Goal: Browse casually: Explore the website without a specific task or goal

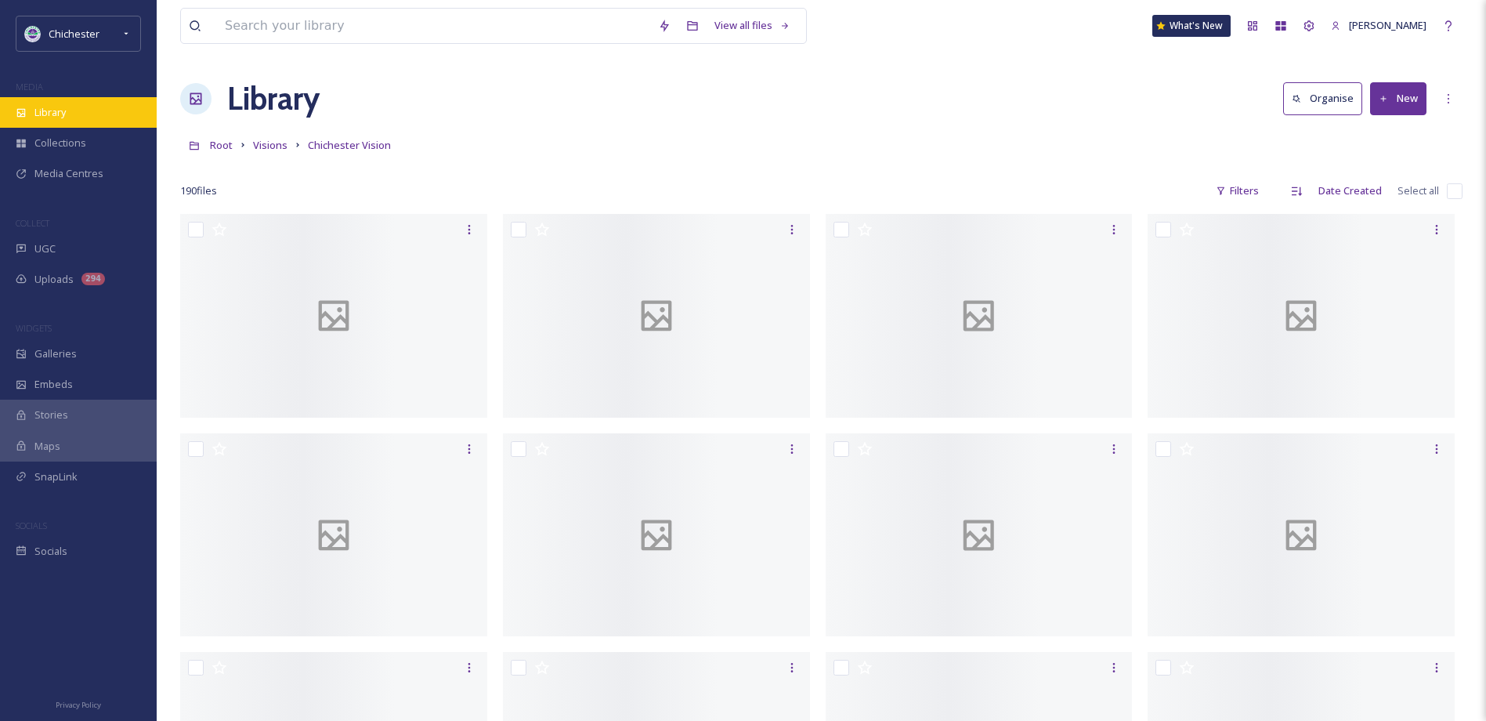
click at [88, 110] on div "Library" at bounding box center [78, 112] width 157 height 31
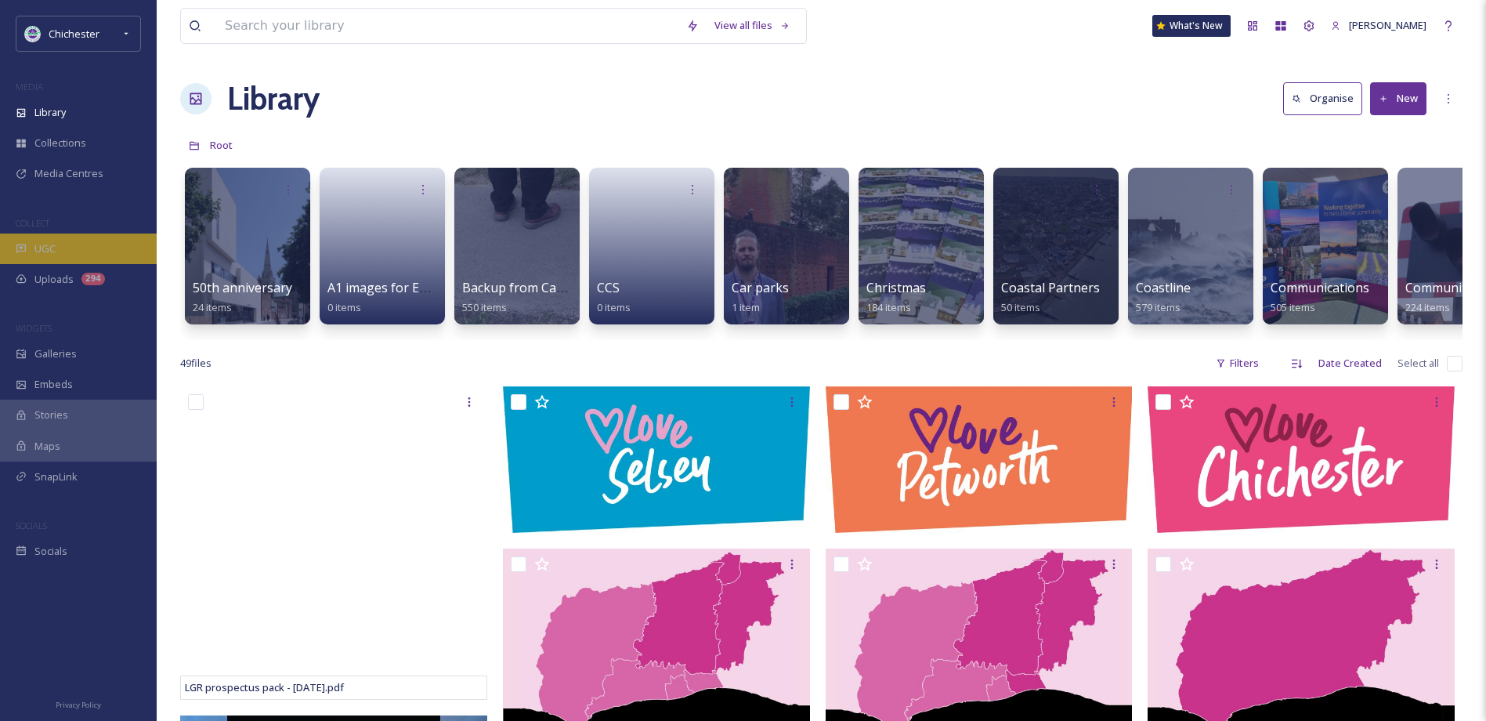
click at [108, 237] on div "UGC" at bounding box center [78, 249] width 157 height 31
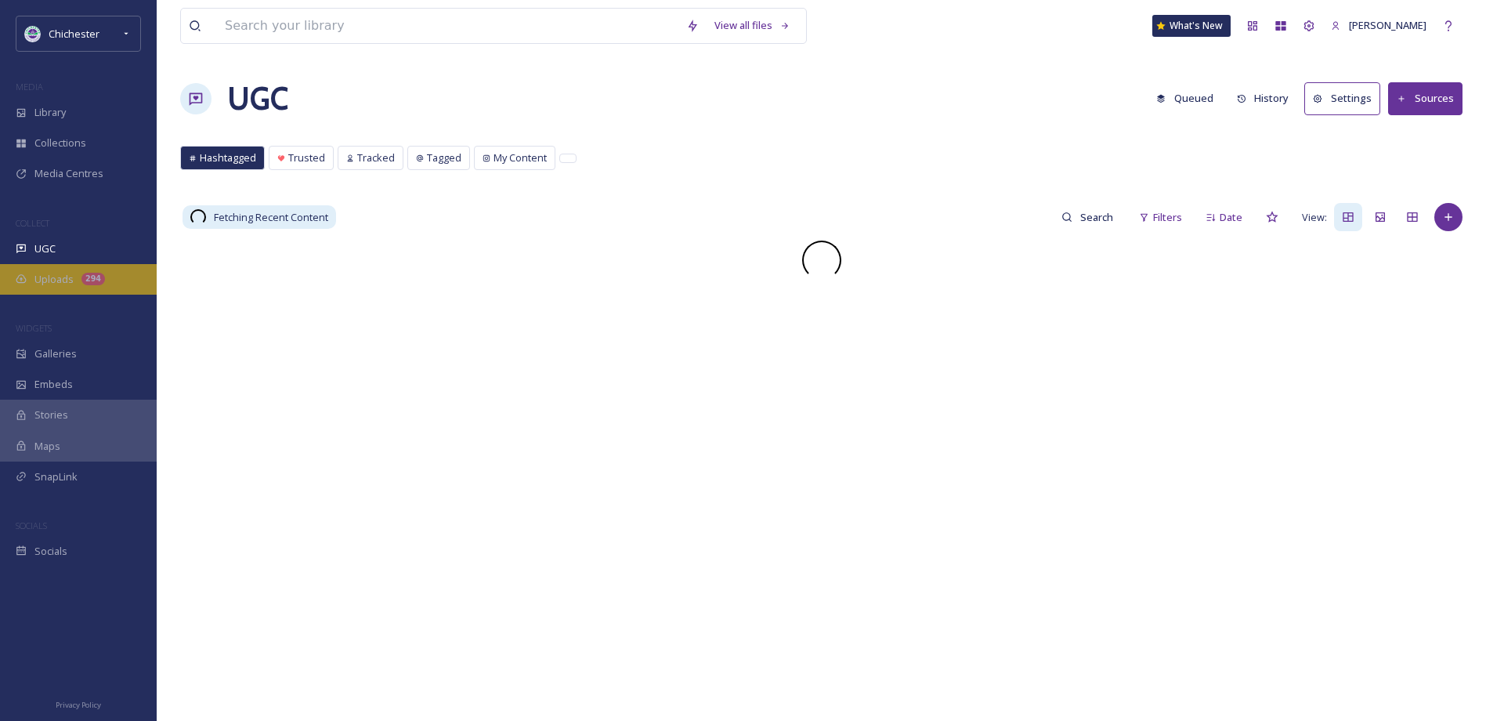
click at [107, 267] on div "Uploads 294" at bounding box center [78, 279] width 157 height 31
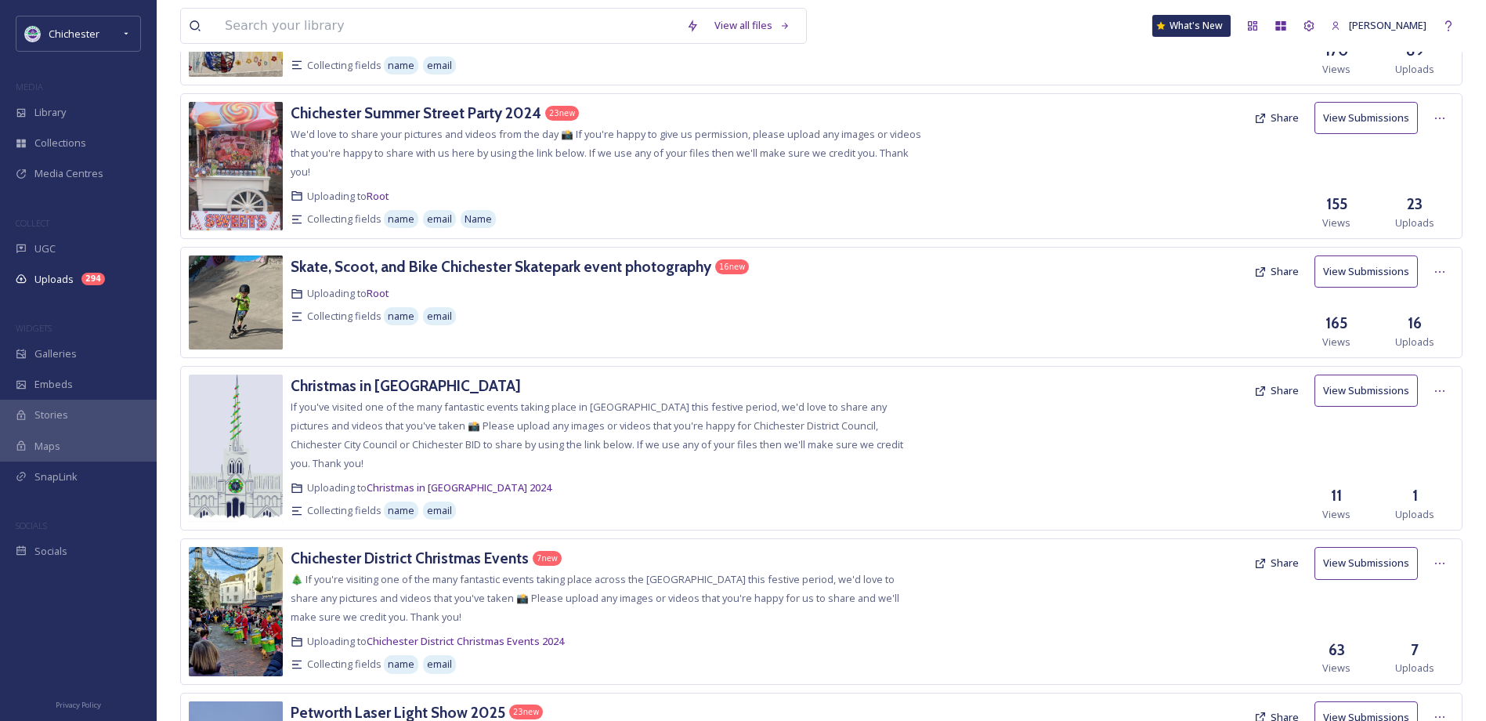
scroll to position [1410, 0]
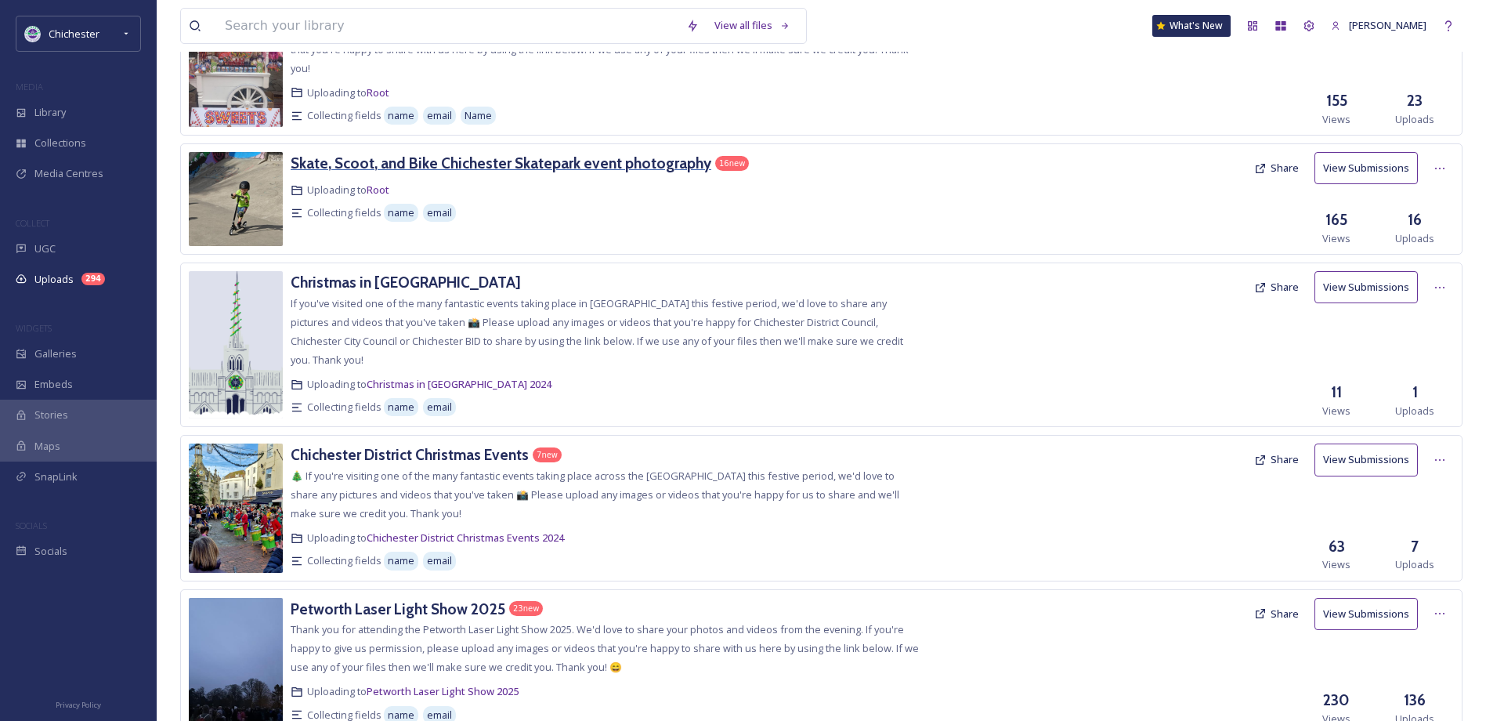
click at [596, 162] on h3 "Skate, Scoot, and Bike Chichester Skatepark event photography" at bounding box center [501, 163] width 421 height 19
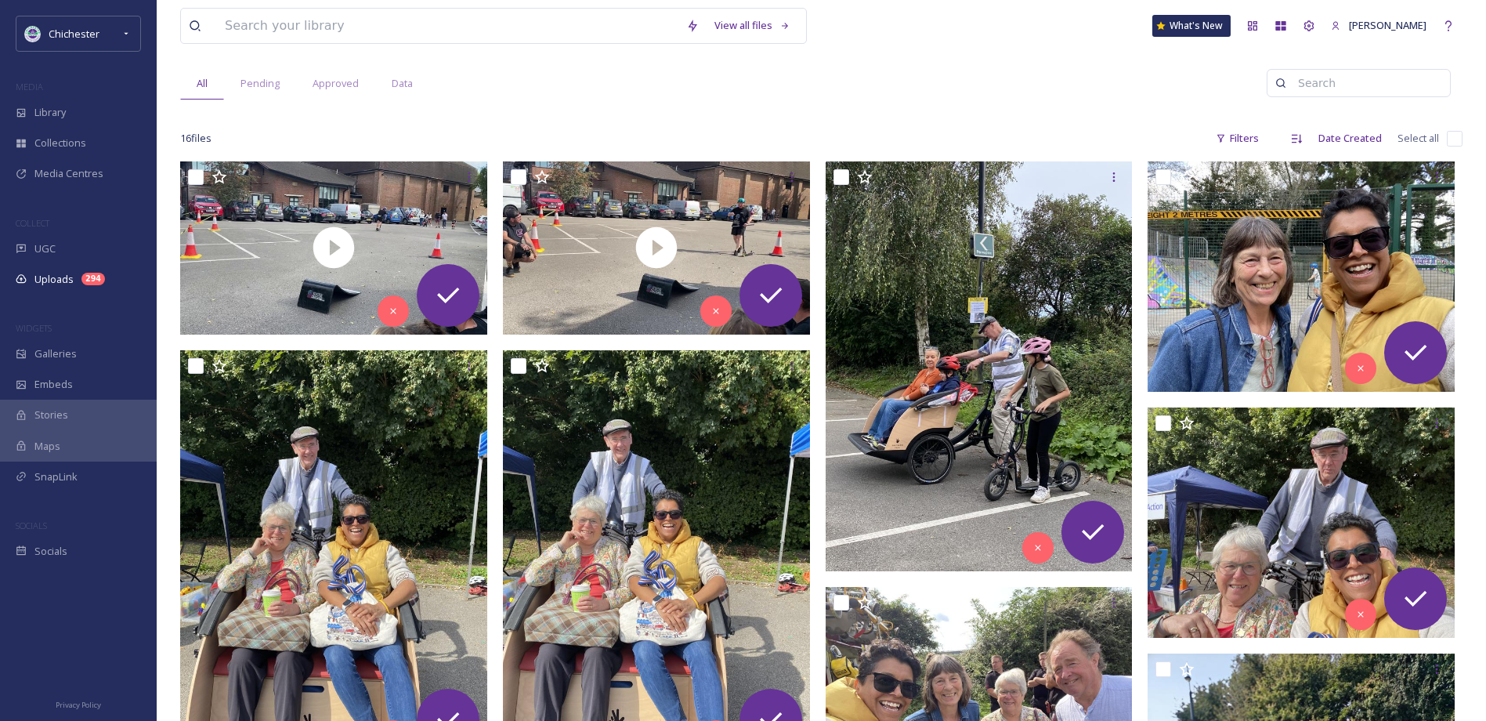
scroll to position [157, 0]
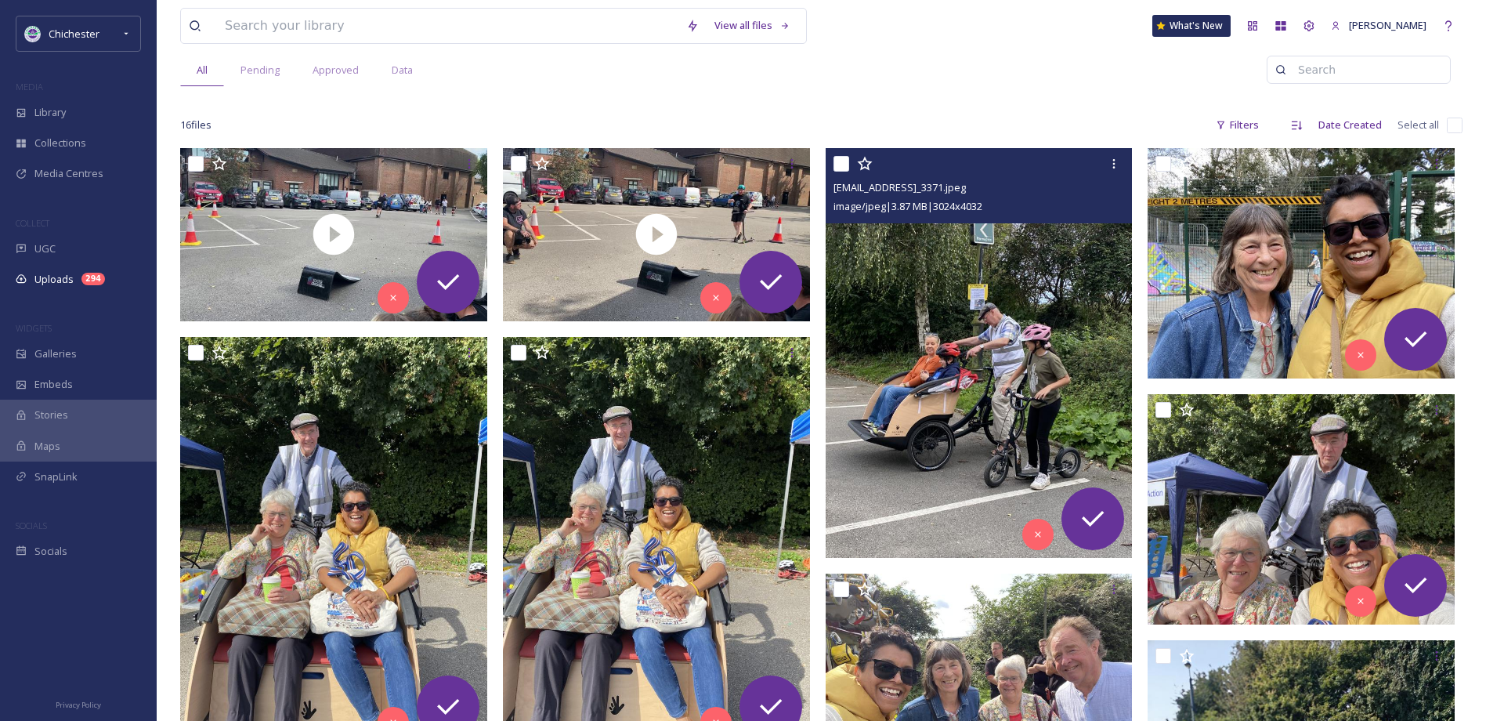
click at [981, 282] on img at bounding box center [979, 352] width 307 height 409
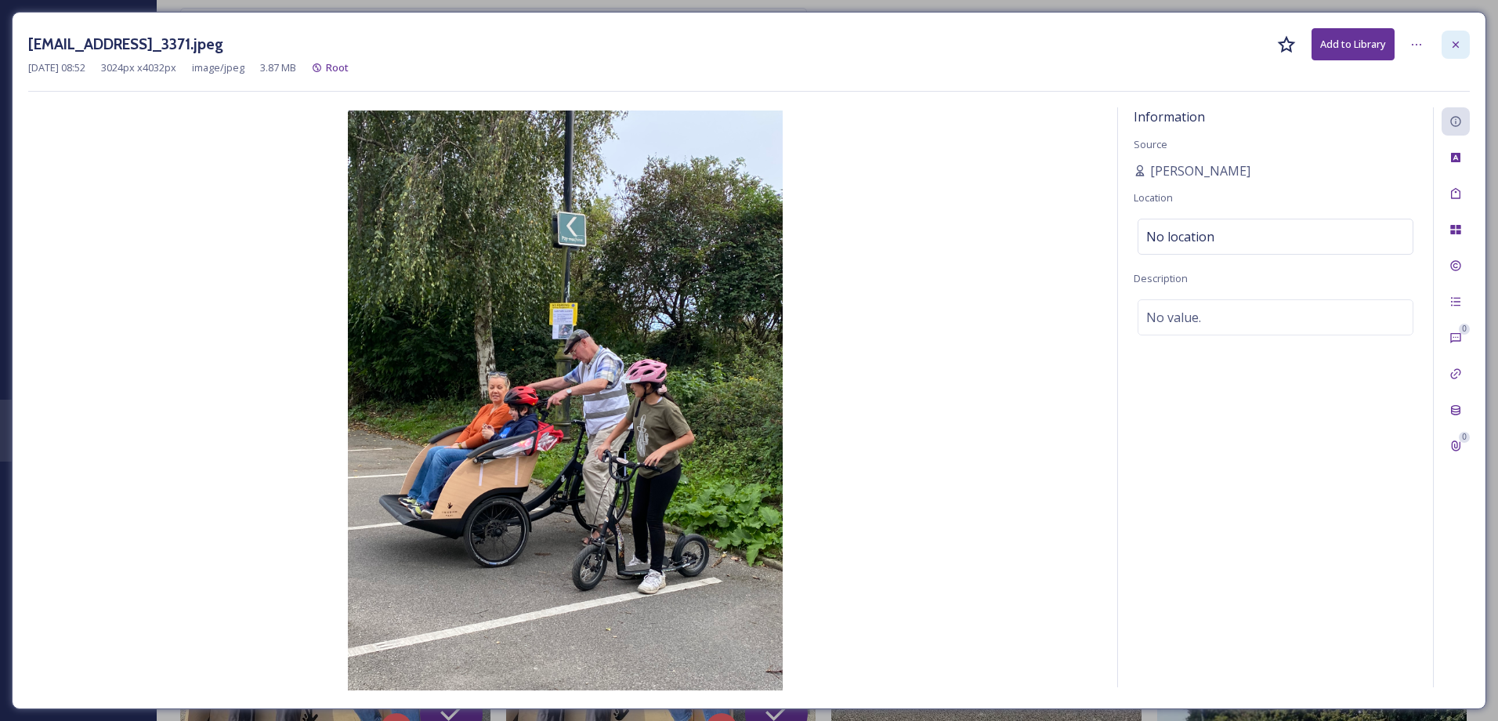
click at [1448, 45] on div at bounding box center [1456, 45] width 28 height 28
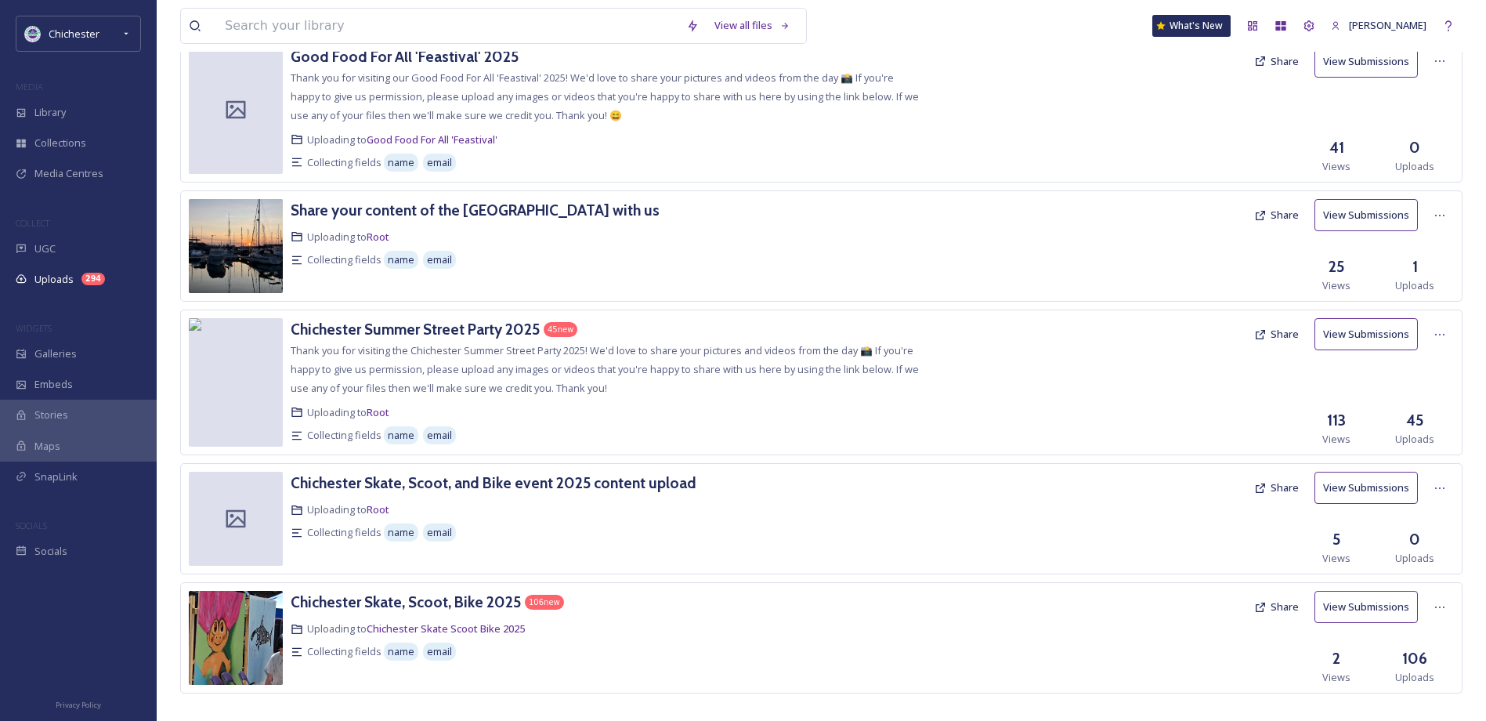
scroll to position [2271, 0]
click at [447, 592] on h3 "Chichester Skate, Scoot, Bike 2025" at bounding box center [406, 601] width 230 height 19
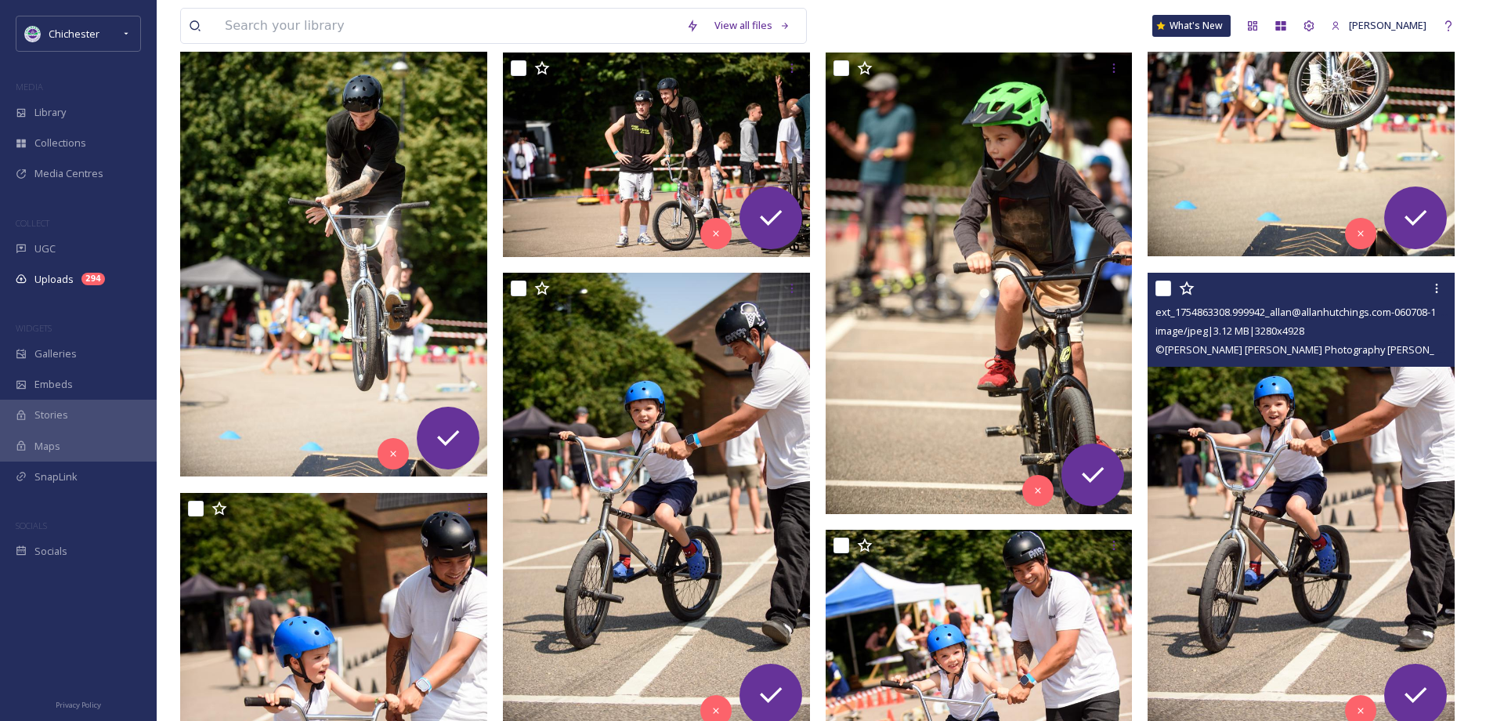
scroll to position [1881, 0]
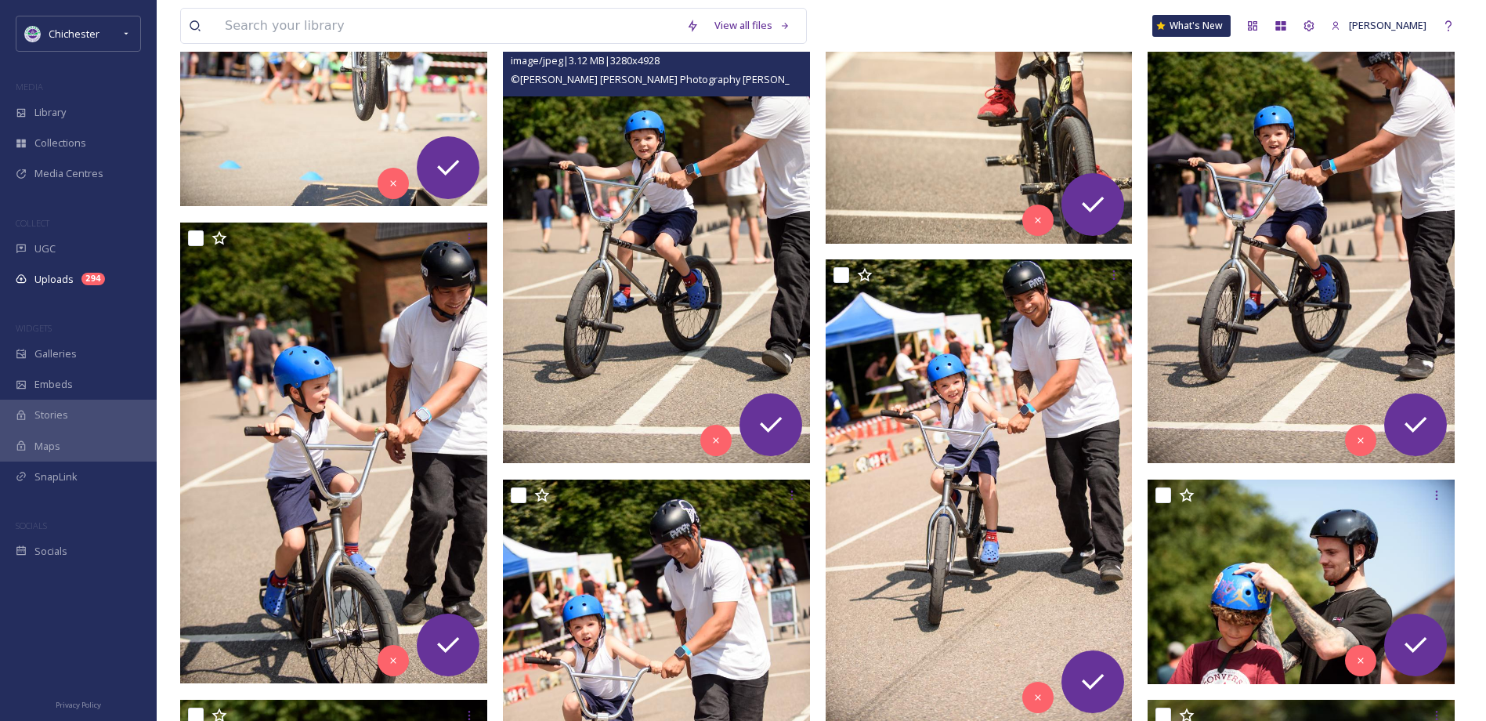
click at [618, 250] on img at bounding box center [656, 233] width 307 height 462
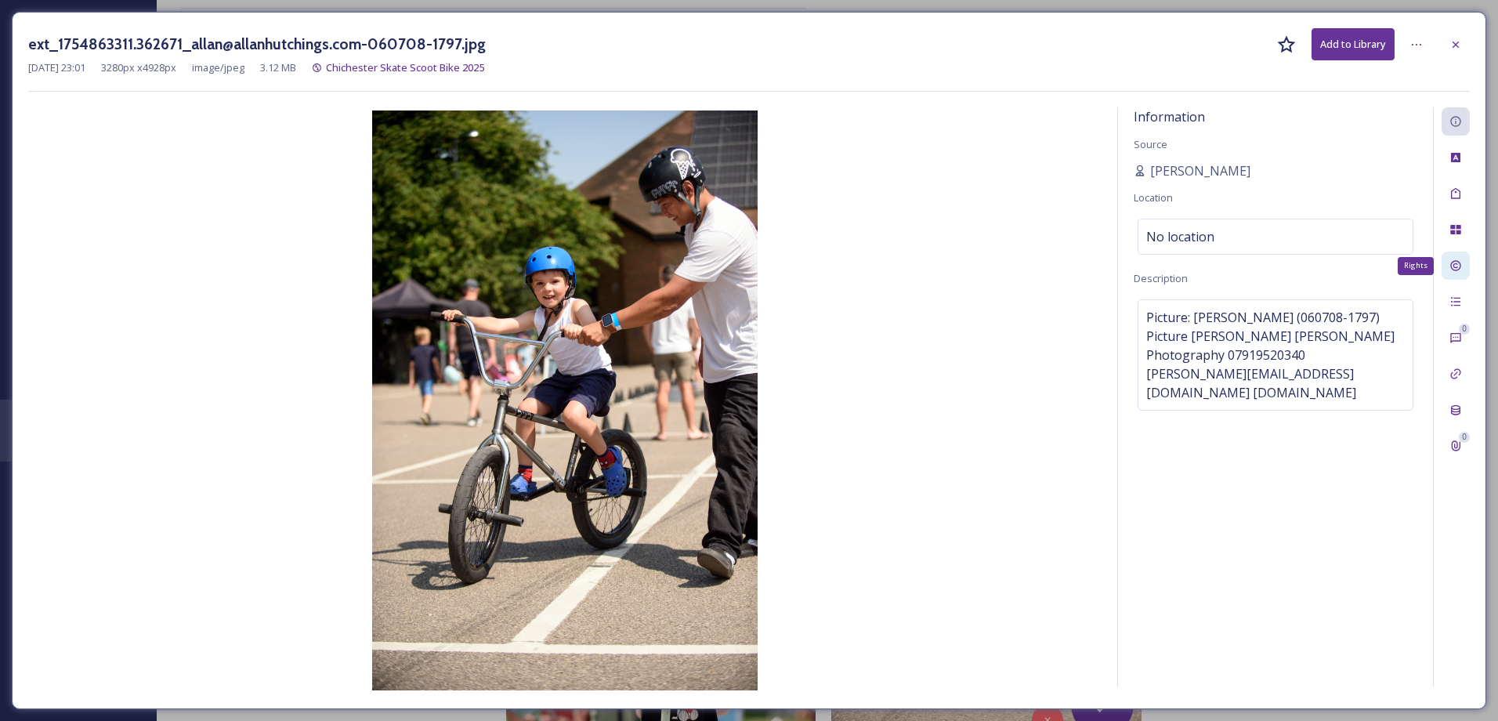
click at [1465, 253] on div "Rights" at bounding box center [1456, 266] width 28 height 28
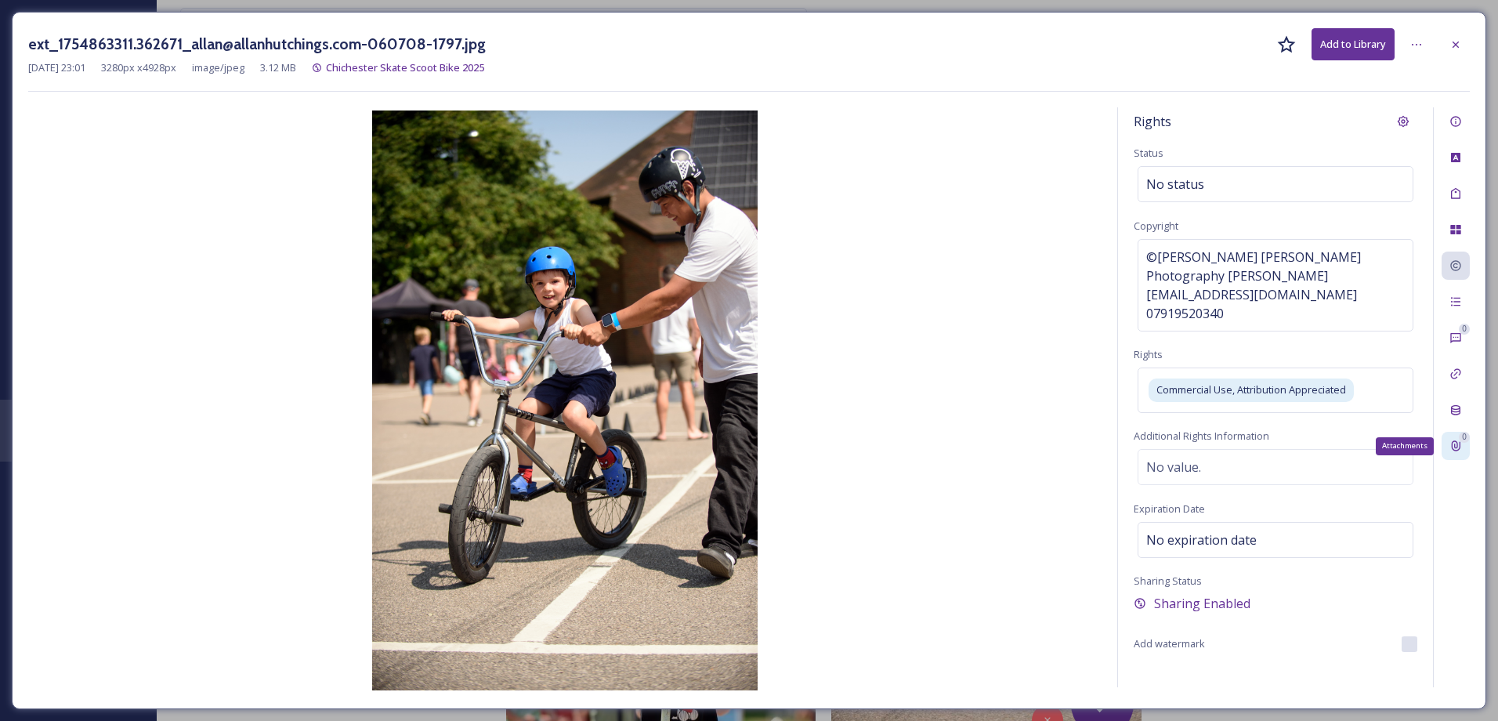
click at [1457, 451] on icon at bounding box center [1456, 446] width 9 height 10
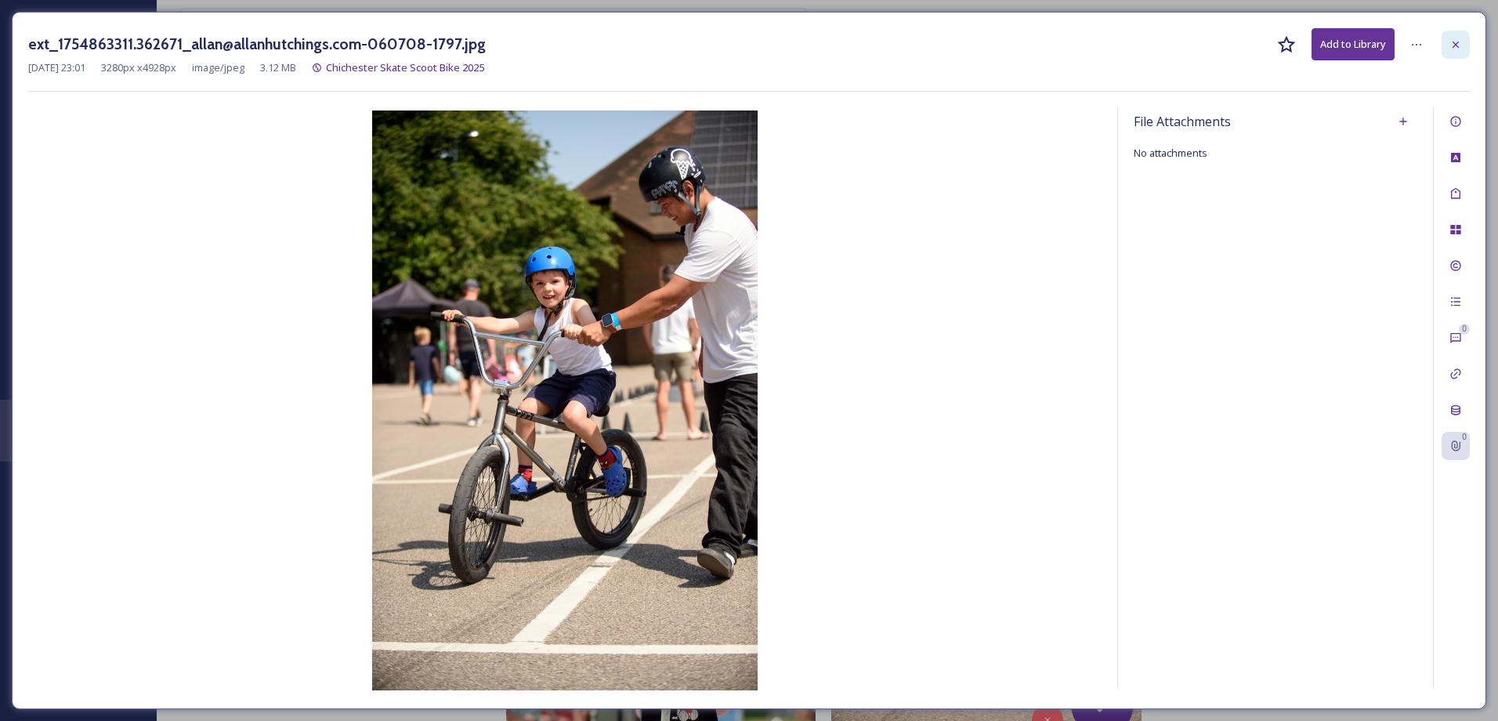
click at [1449, 40] on div at bounding box center [1456, 45] width 28 height 28
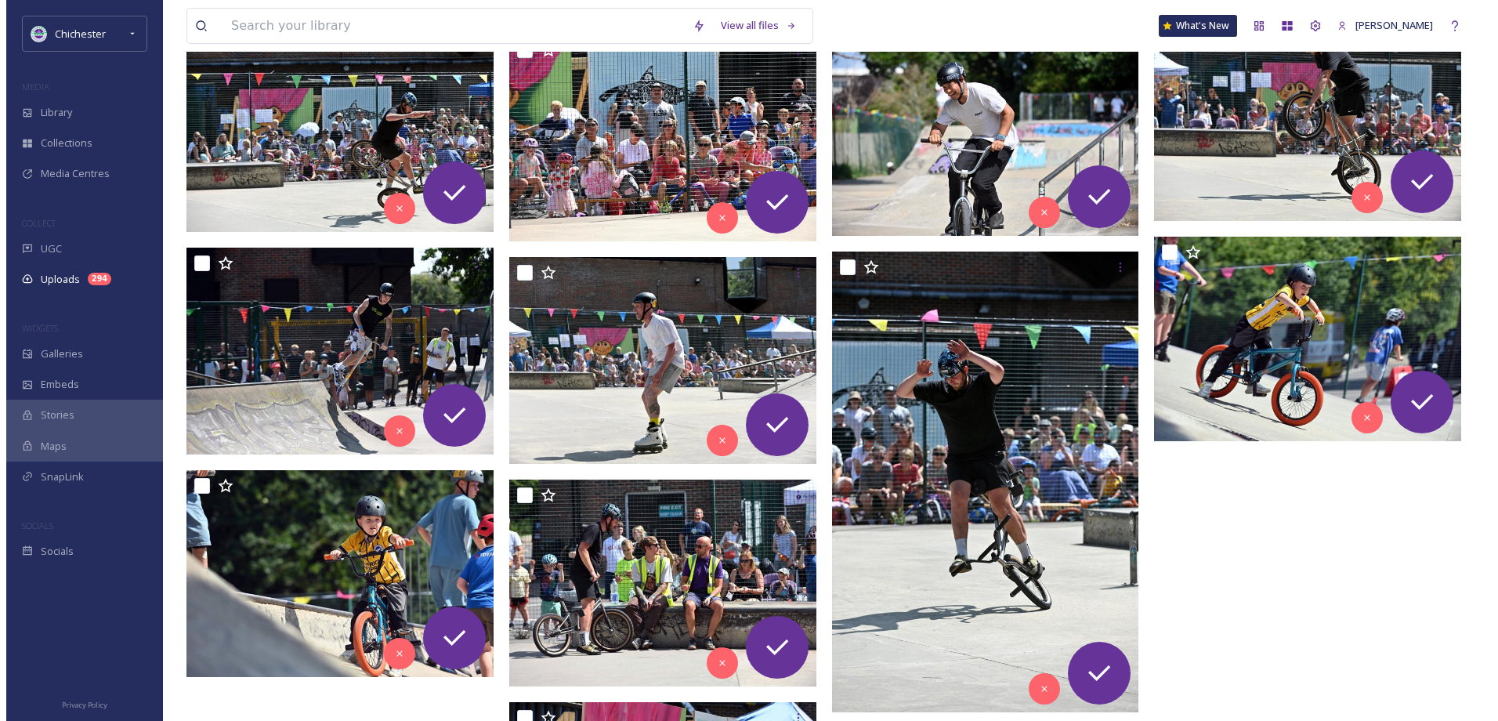
scroll to position [7325, 0]
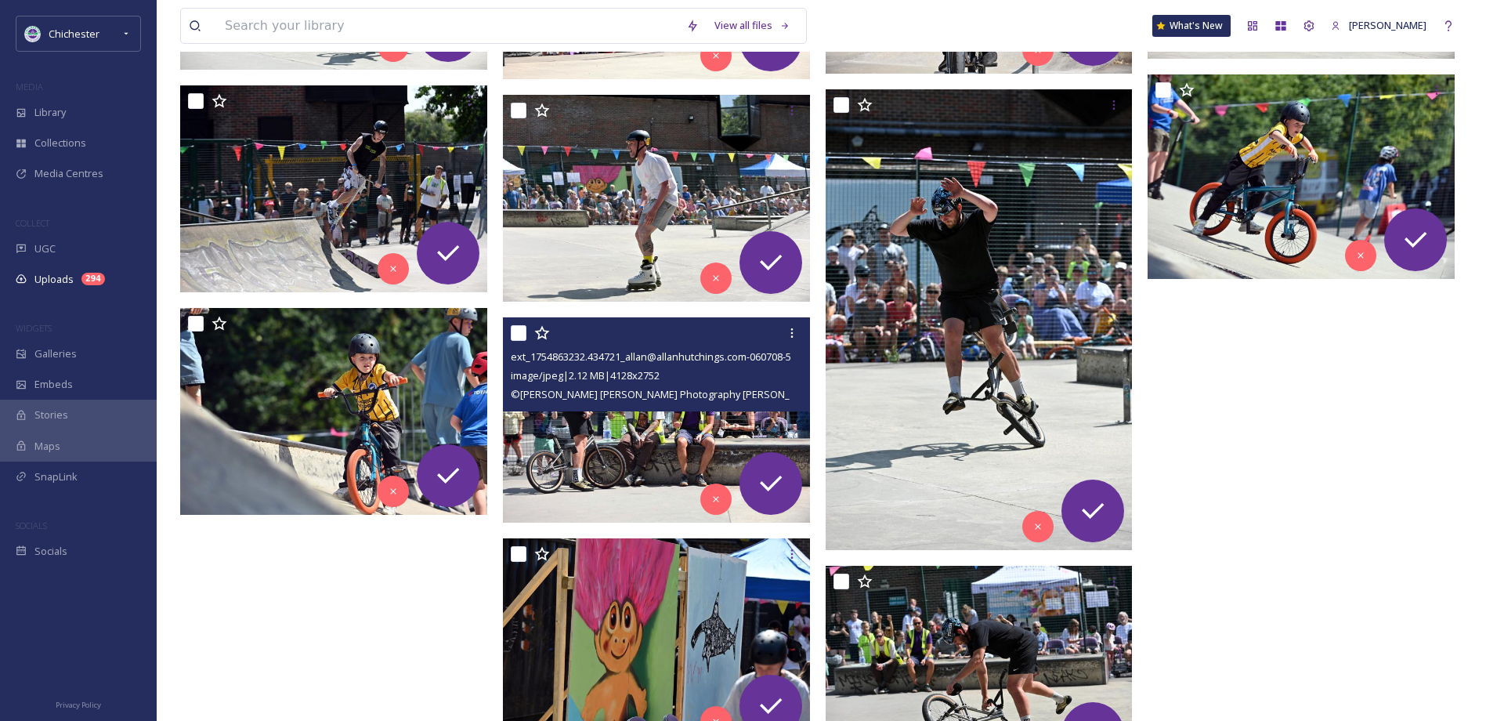
click at [690, 396] on span "© [PERSON_NAME] [PERSON_NAME] Photography[PERSON_NAME][EMAIL_ADDRESS][DOMAIN_…" at bounding box center [777, 393] width 533 height 15
click at [628, 444] on img at bounding box center [656, 419] width 307 height 205
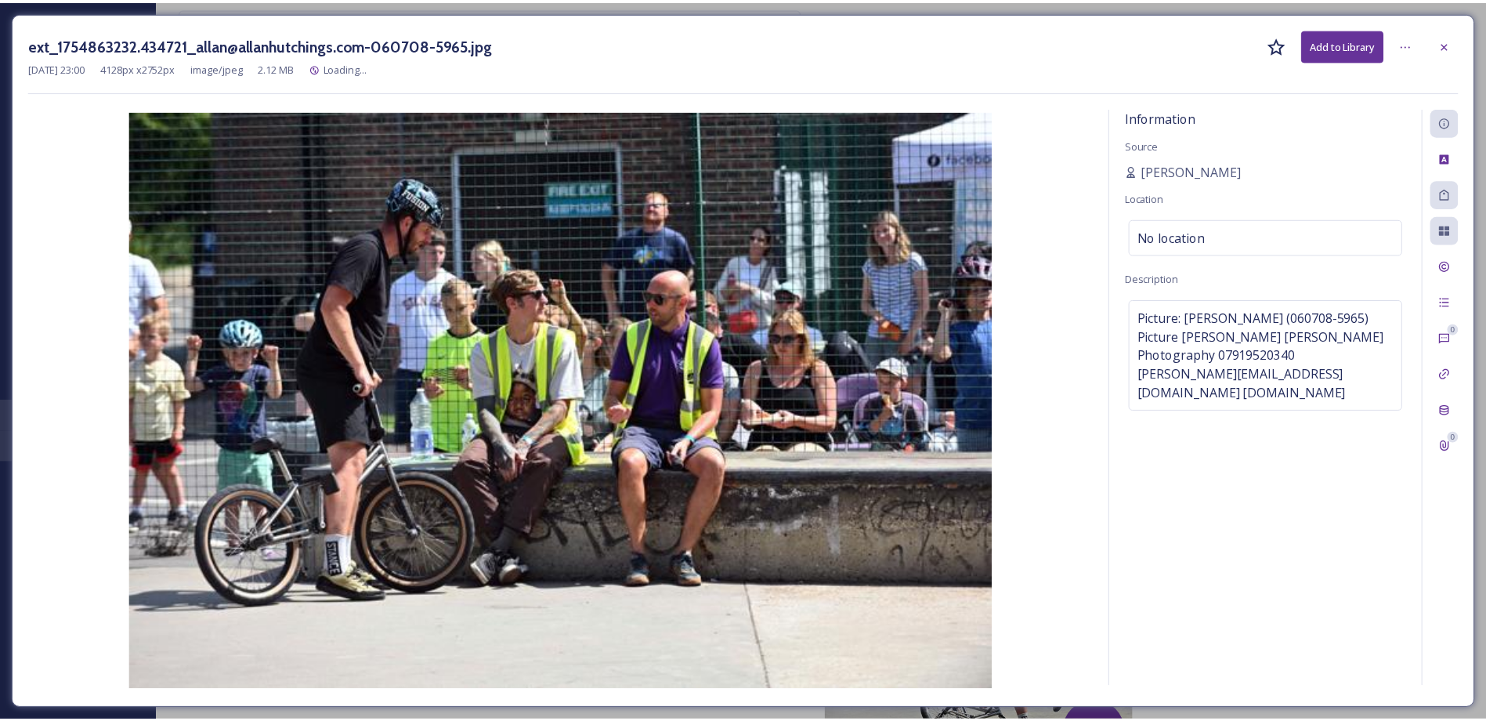
scroll to position [7334, 0]
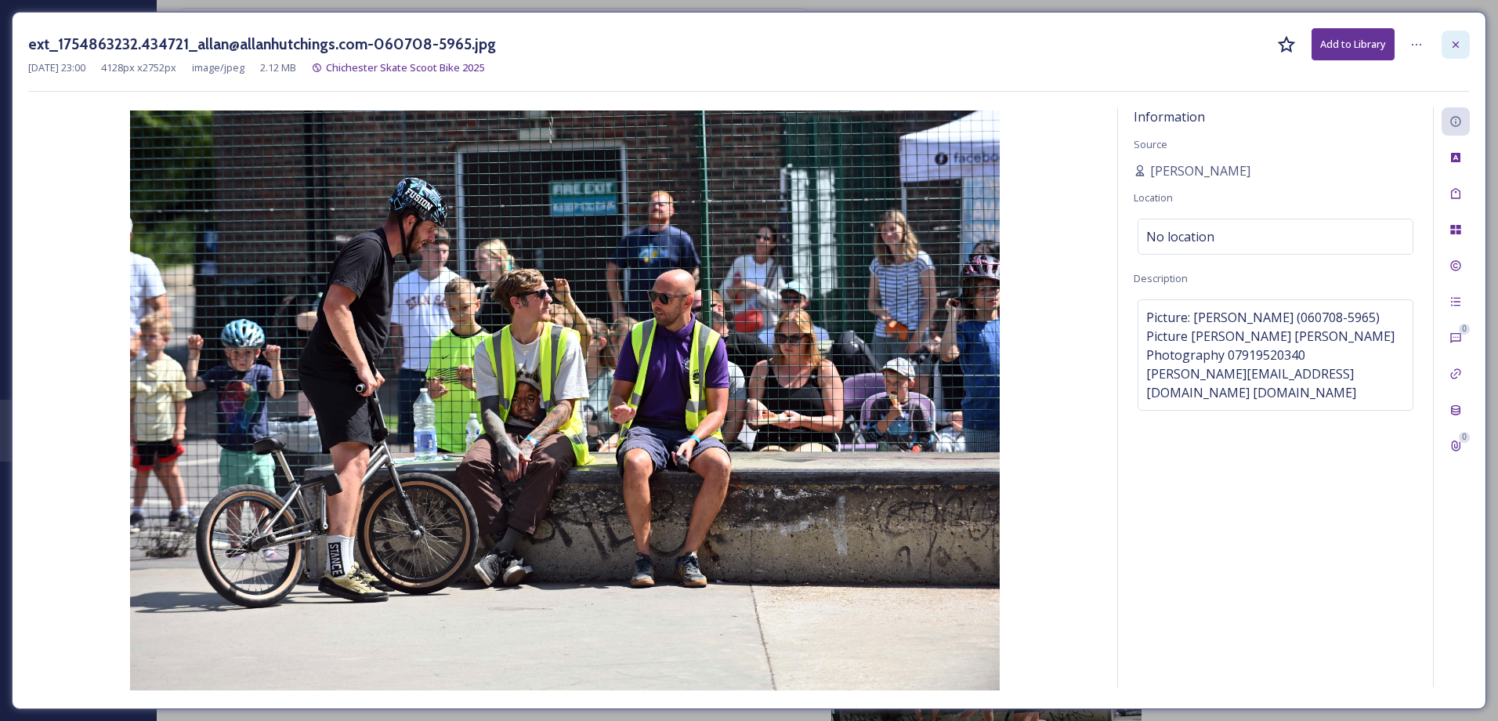
click at [1465, 46] on div at bounding box center [1456, 45] width 28 height 28
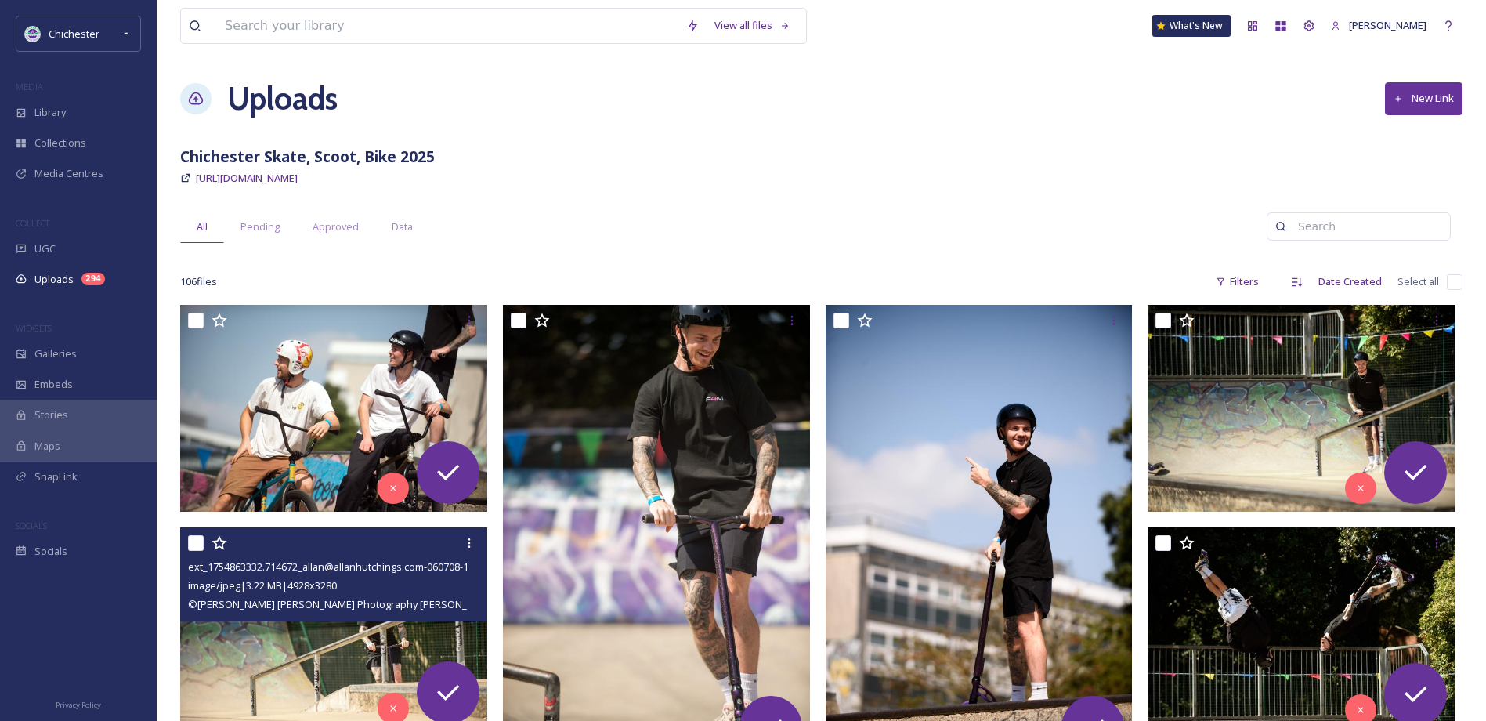
click at [270, 649] on img at bounding box center [333, 629] width 307 height 205
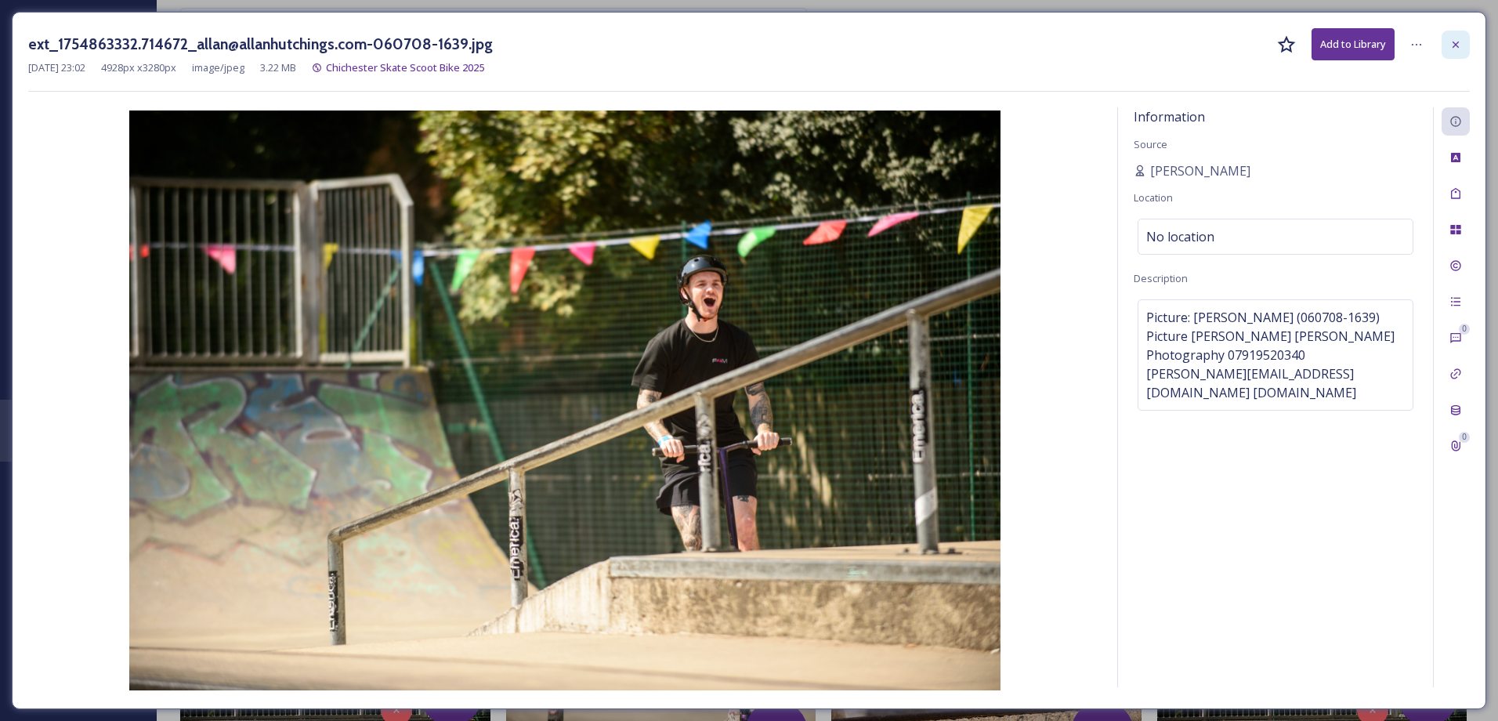
click at [1450, 45] on icon at bounding box center [1456, 44] width 13 height 13
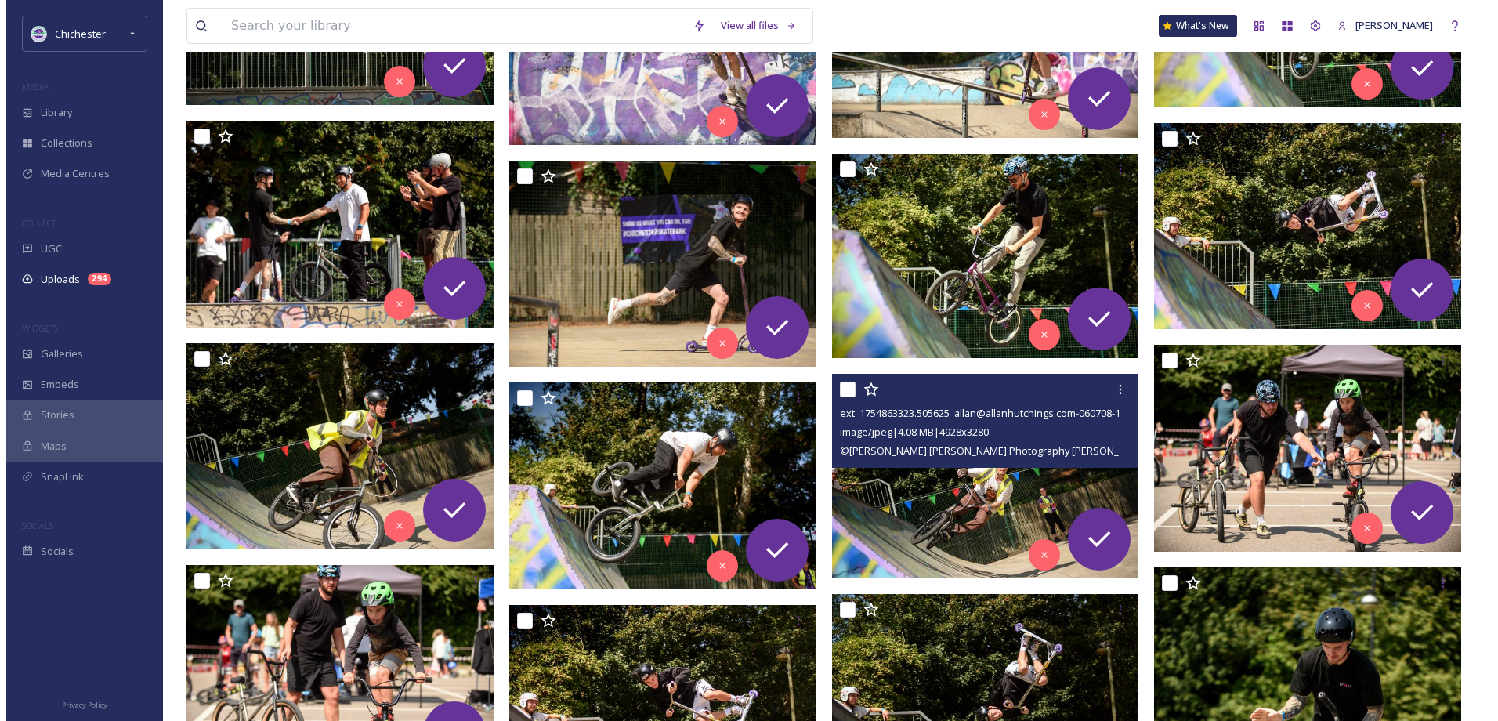
scroll to position [862, 0]
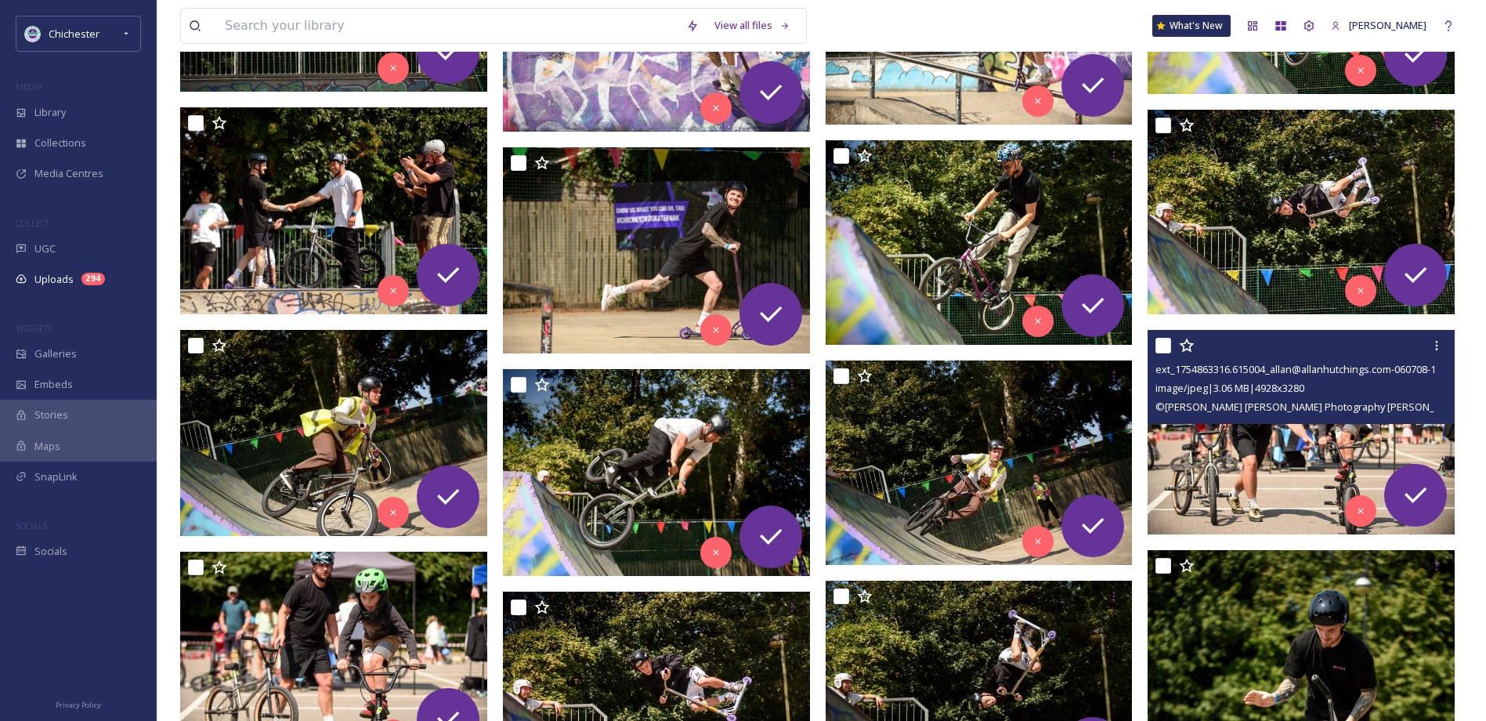
click at [1247, 469] on img at bounding box center [1301, 432] width 307 height 205
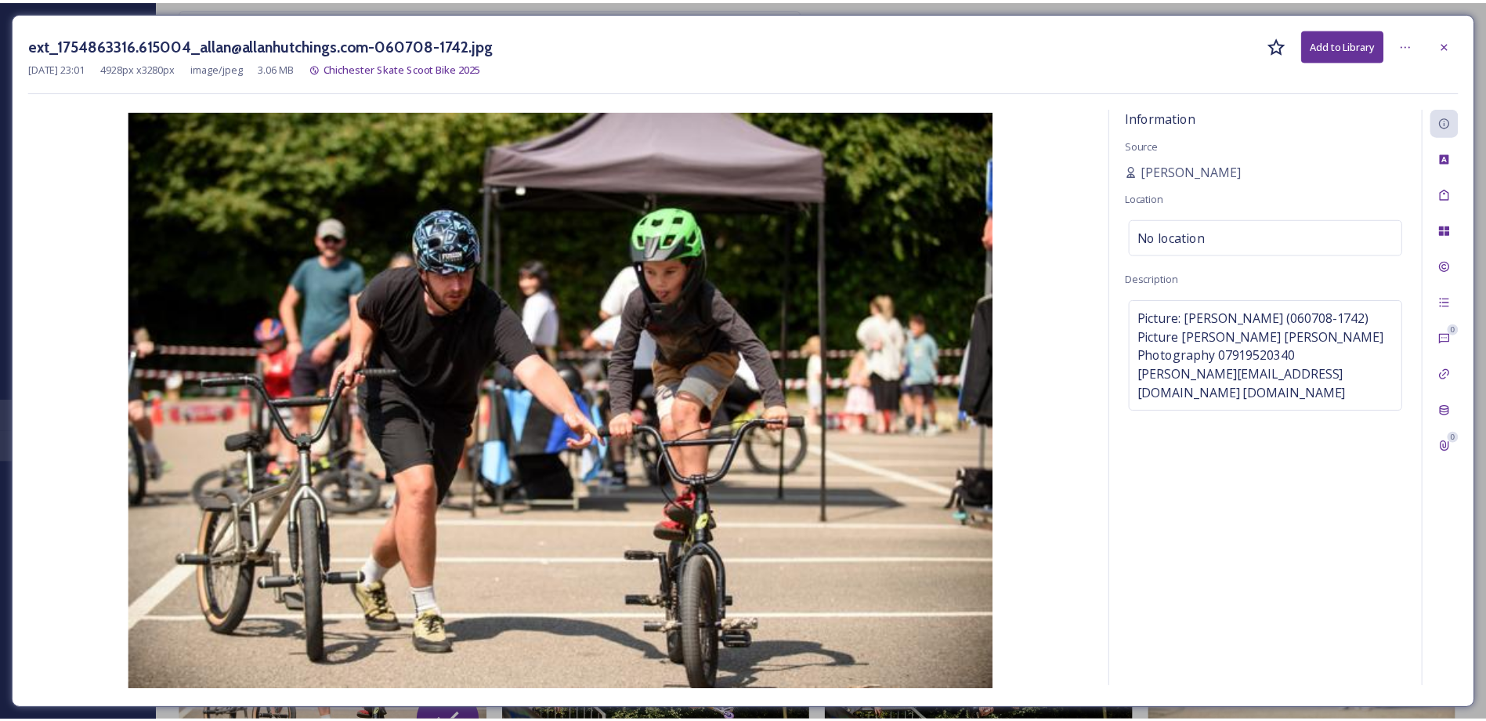
scroll to position [864, 0]
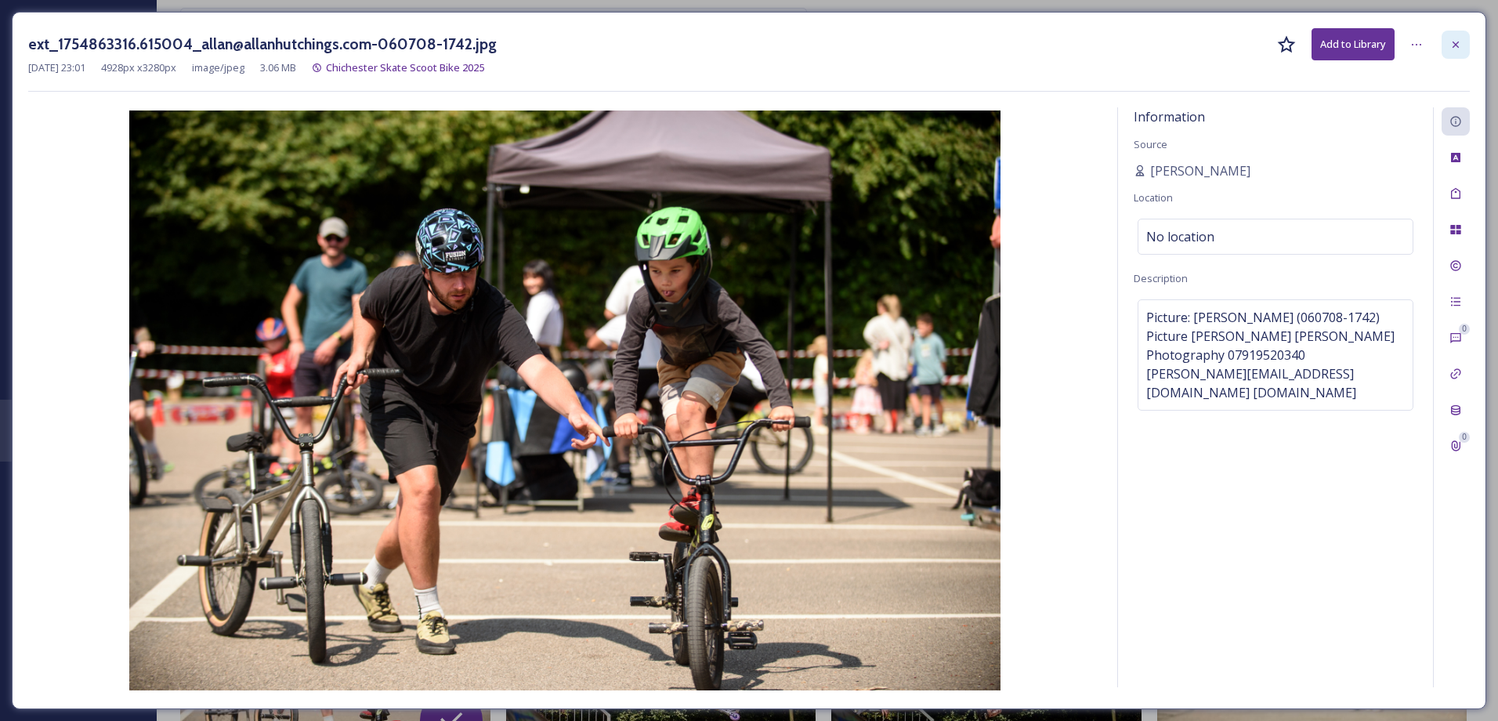
click at [1459, 42] on icon at bounding box center [1456, 44] width 13 height 13
